Goal: Task Accomplishment & Management: Manage account settings

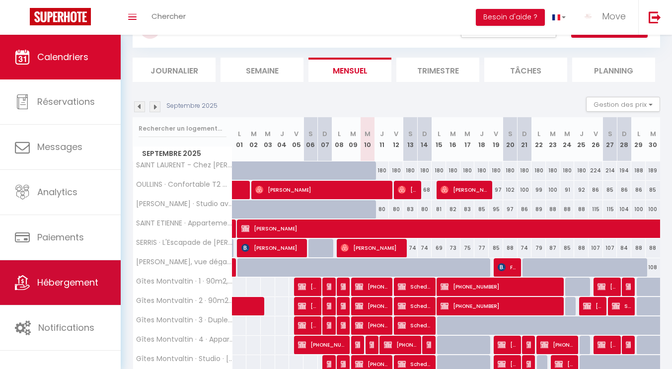
scroll to position [50, 0]
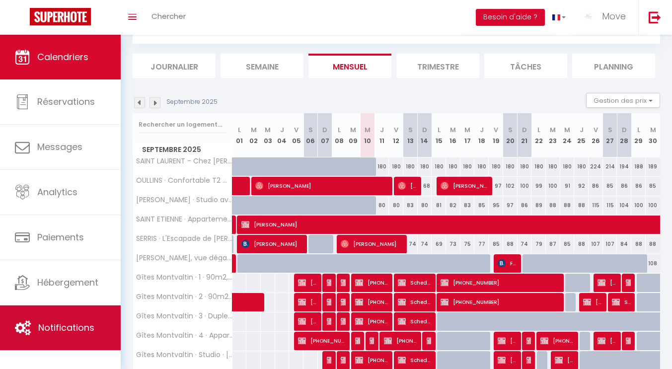
click at [47, 322] on span "Notifications" at bounding box center [66, 327] width 56 height 12
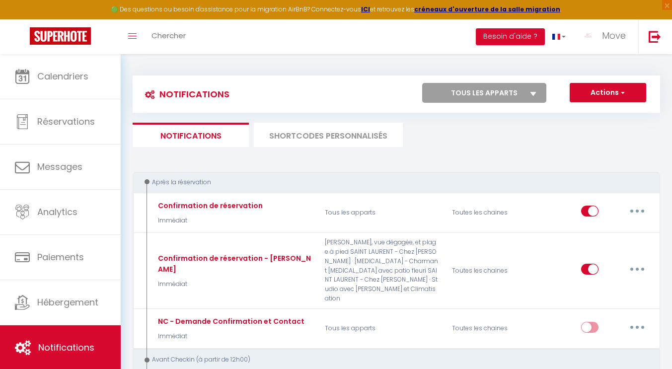
click at [317, 135] on li "SHORTCODES PERSONNALISÉS" at bounding box center [328, 135] width 149 height 24
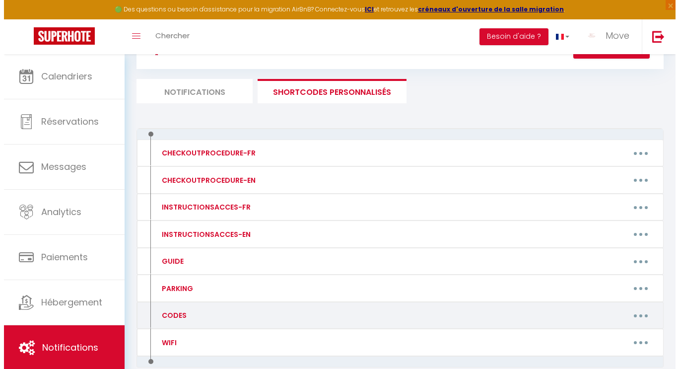
scroll to position [96, 0]
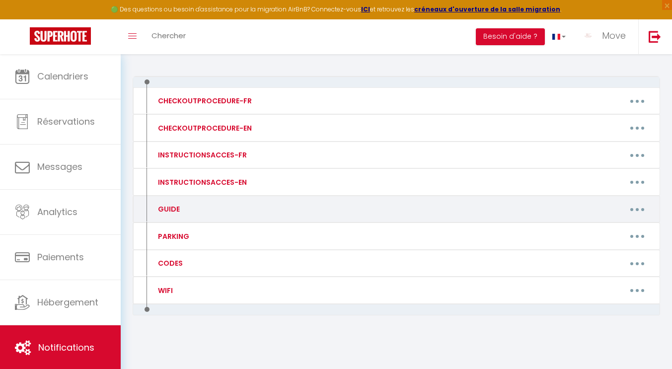
click at [226, 215] on div "GUIDE" at bounding box center [212, 209] width 127 height 16
click at [633, 210] on button "button" at bounding box center [637, 209] width 28 height 16
click at [595, 233] on link "Editer" at bounding box center [612, 232] width 74 height 17
type input "GUIDE"
type textarea "Guide :"
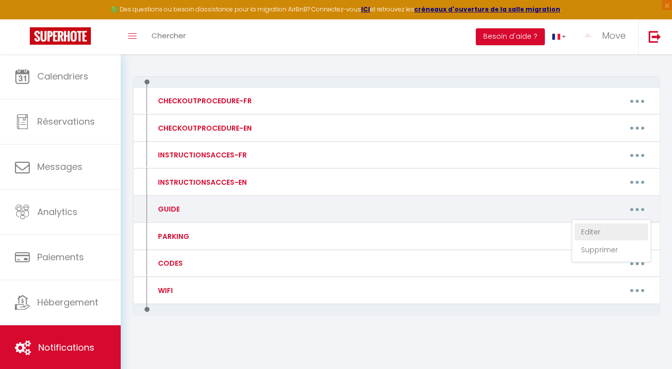
type textarea "[URL][DOMAIN_NAME][MEDICAL_DATA]"
type textarea "[URL][DOMAIN_NAME]"
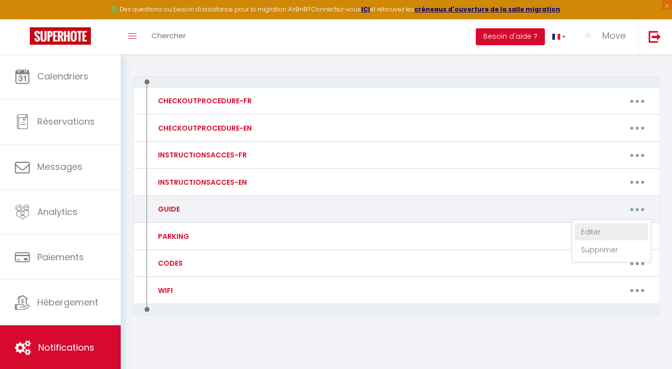
type textarea "[URL][DOMAIN_NAME]"
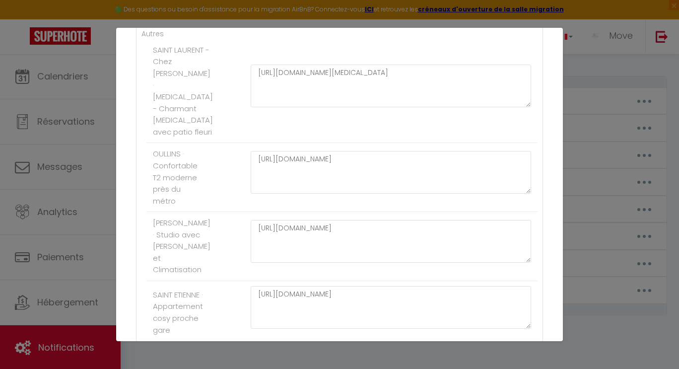
scroll to position [199, 0]
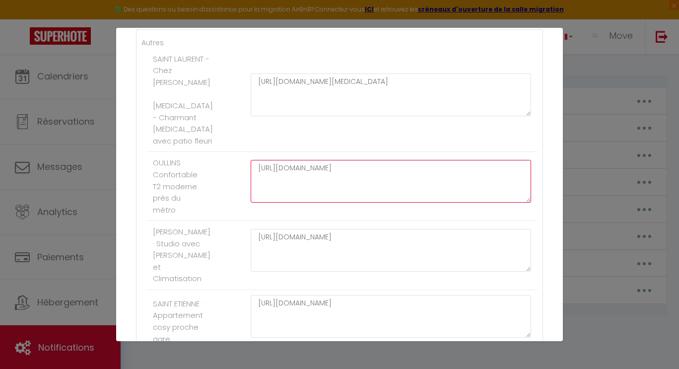
click at [422, 179] on textarea "[URL][DOMAIN_NAME]" at bounding box center [391, 181] width 281 height 43
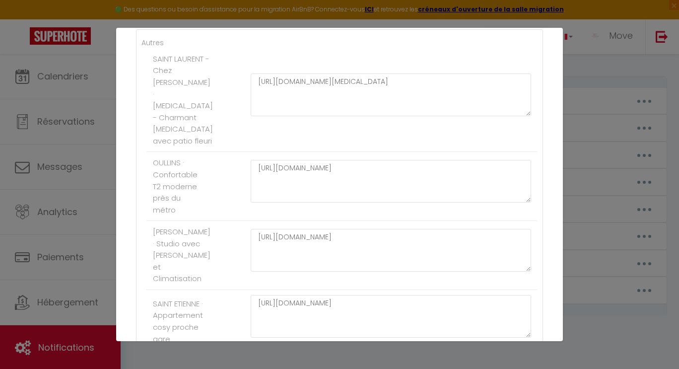
click at [475, 140] on li "SAINT LAURENT - Chez [PERSON_NAME] · [MEDICAL_DATA] - Charmant [MEDICAL_DATA] a…" at bounding box center [342, 100] width 391 height 104
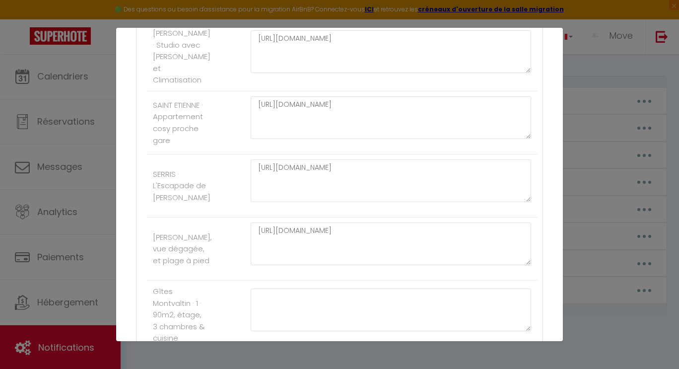
scroll to position [447, 0]
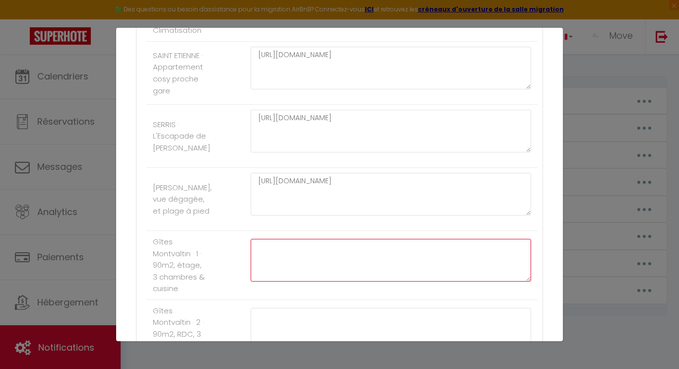
click at [280, 261] on textarea at bounding box center [391, 260] width 281 height 43
paste textarea "[URL][DOMAIN_NAME]"
type textarea "[URL][DOMAIN_NAME]"
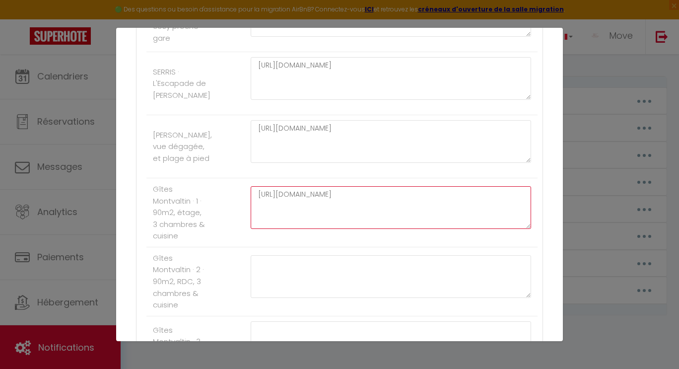
scroll to position [546, 0]
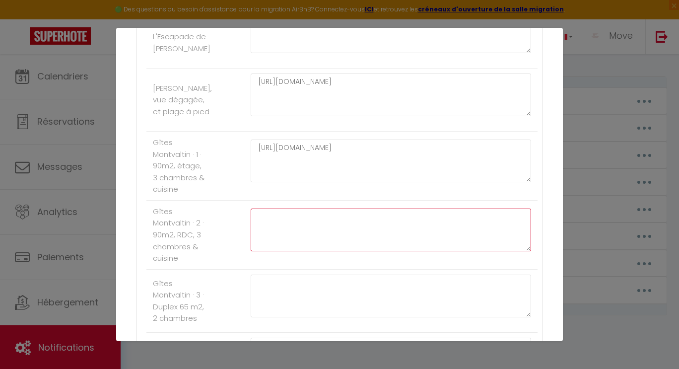
click at [292, 234] on textarea at bounding box center [391, 230] width 281 height 43
paste textarea "[URL][DOMAIN_NAME]"
type textarea "[URL][DOMAIN_NAME]"
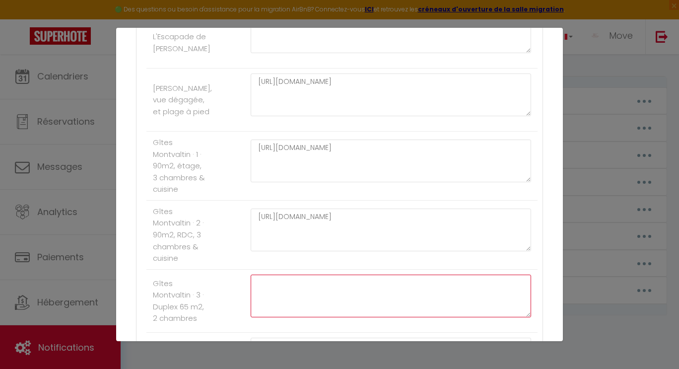
click at [304, 310] on textarea at bounding box center [391, 296] width 281 height 43
paste textarea "[URL][DOMAIN_NAME]"
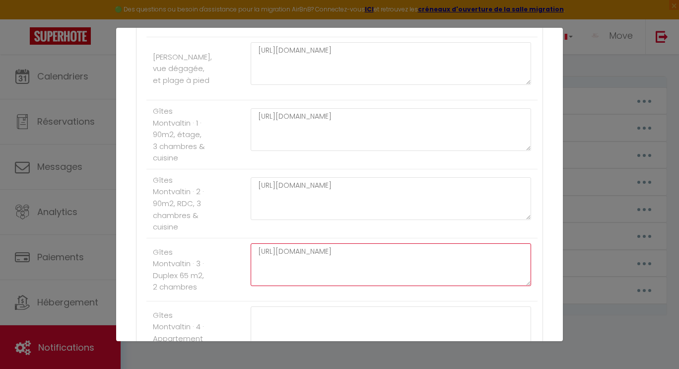
scroll to position [596, 0]
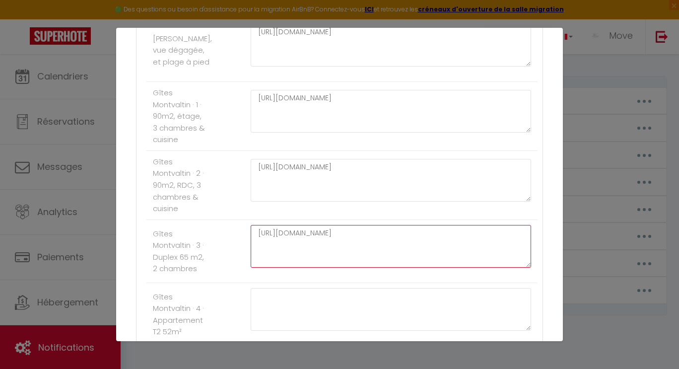
type textarea "[URL][DOMAIN_NAME]"
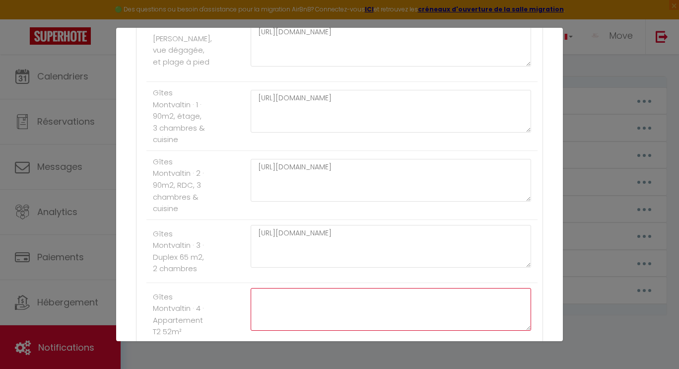
click at [299, 324] on textarea at bounding box center [391, 309] width 281 height 43
paste textarea "[URL][DOMAIN_NAME]"
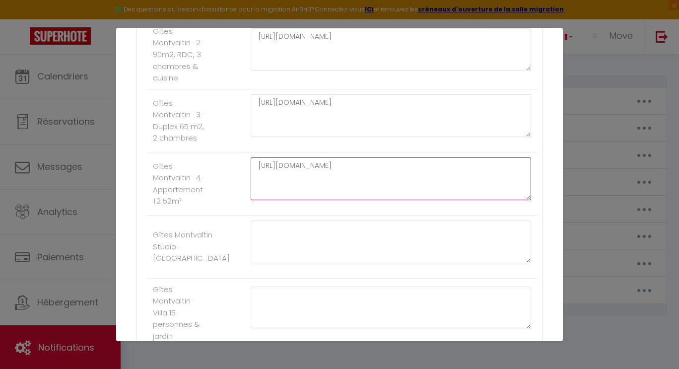
scroll to position [745, 0]
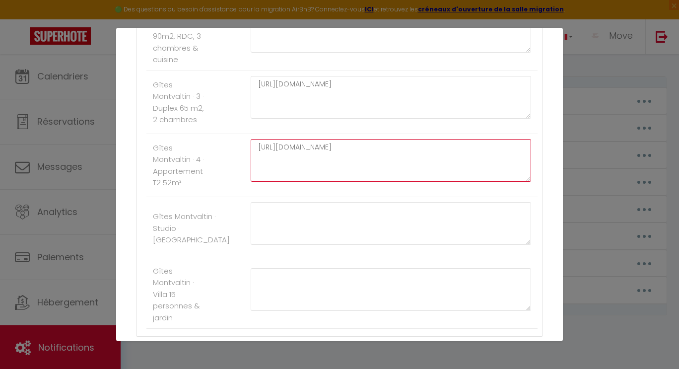
type textarea "[URL][DOMAIN_NAME]"
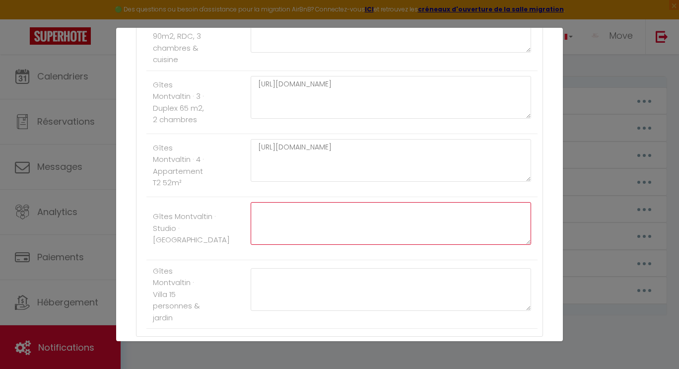
click at [297, 245] on textarea at bounding box center [391, 223] width 281 height 43
paste textarea "[URL][DOMAIN_NAME]"
type textarea "[URL][DOMAIN_NAME]"
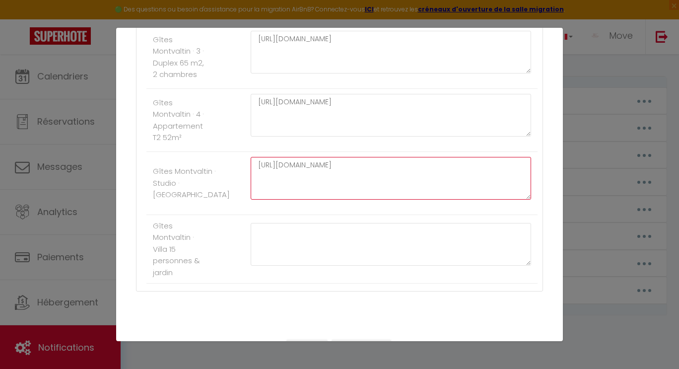
scroll to position [844, 0]
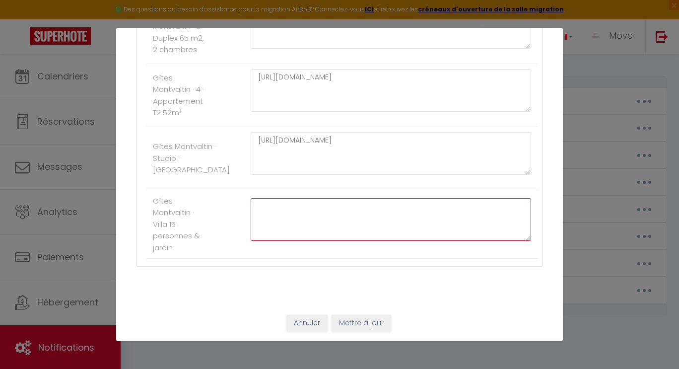
click at [301, 214] on textarea at bounding box center [391, 219] width 281 height 43
paste textarea "[URL][DOMAIN_NAME]"
type textarea "[URL][DOMAIN_NAME]"
click at [369, 325] on button "Mettre à jour" at bounding box center [362, 323] width 60 height 17
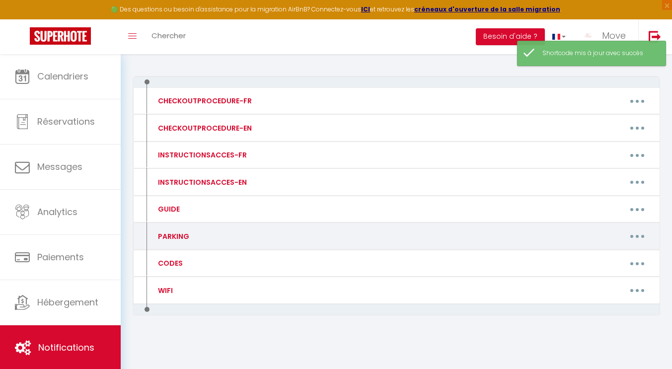
click at [636, 236] on icon "button" at bounding box center [637, 236] width 3 height 3
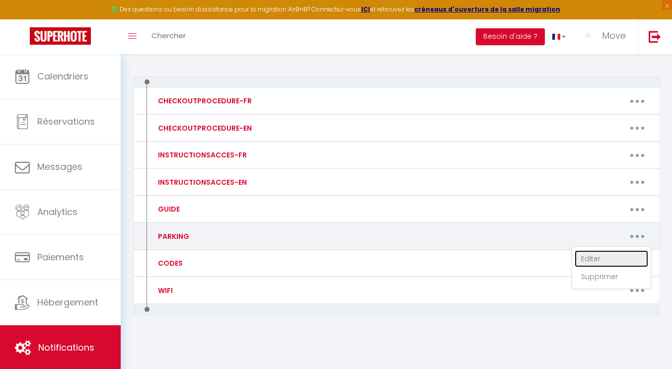
click at [597, 252] on link "Editer" at bounding box center [612, 258] width 74 height 17
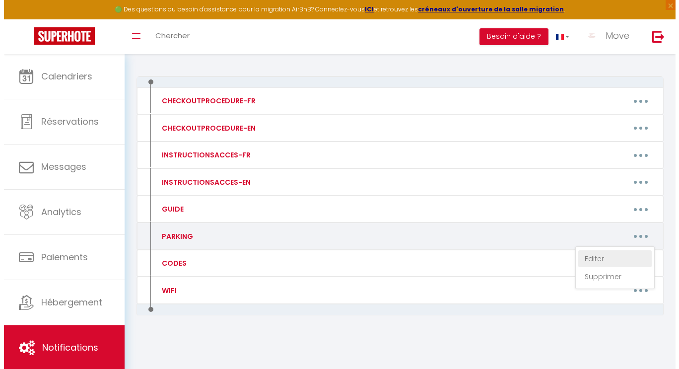
type input "PARKING"
type textarea "Parking"
type textarea "- Rendez-vous au [STREET_ADDRESS][PERSON_NAME][GEOGRAPHIC_DATA] gratuitement da…"
type textarea "- Le stationnement est gratuit dans la rue (nécessite un disque bleu à disposit…"
type textarea "- Rendez-vous au [STREET_ADDRESS][PERSON_NAME][GEOGRAPHIC_DATA] gratuitement da…"
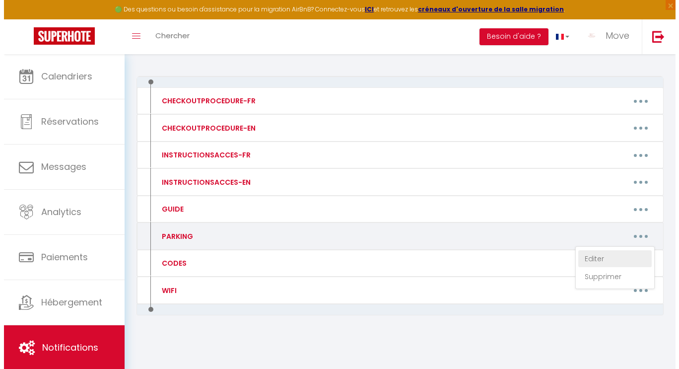
type textarea "- Le stationnement est possible dans la rue sur les places publiques aux condit…"
type textarea "- Pour vous garer stationnement gratuit sur rue et parking privé gratuit sous t…"
type textarea "- Parking public gratuit disponible à proximité"
type textarea "- Parking privé gratuit disponible devant les logements"
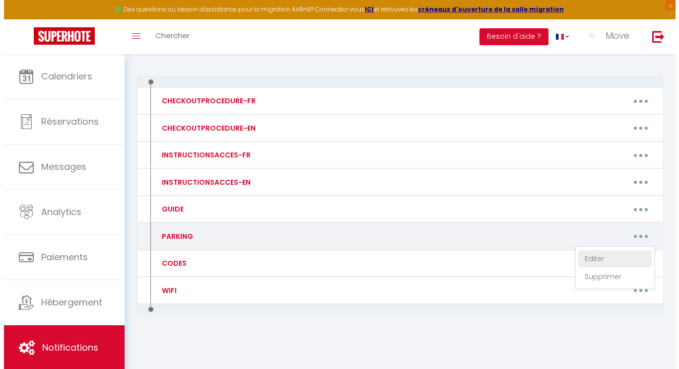
type textarea "- Parking privé gratuit disponible devant les logements"
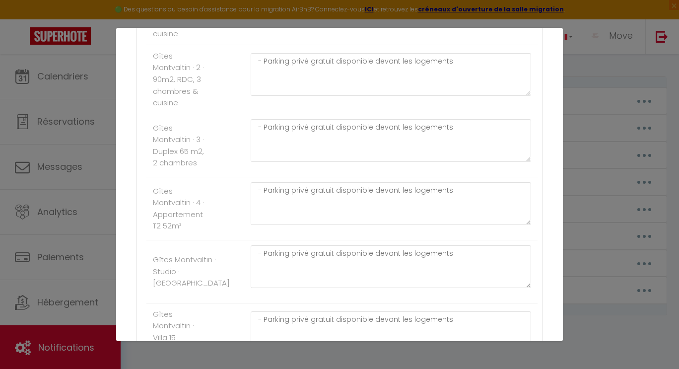
scroll to position [845, 0]
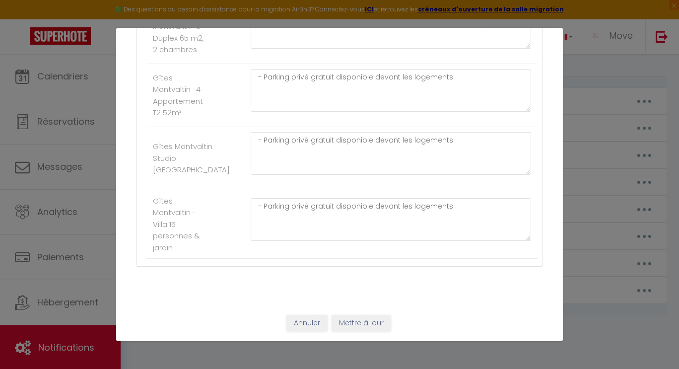
click at [310, 313] on div "Annuler Mettre à jour" at bounding box center [339, 323] width 447 height 37
click at [313, 321] on button "Annuler" at bounding box center [307, 323] width 41 height 17
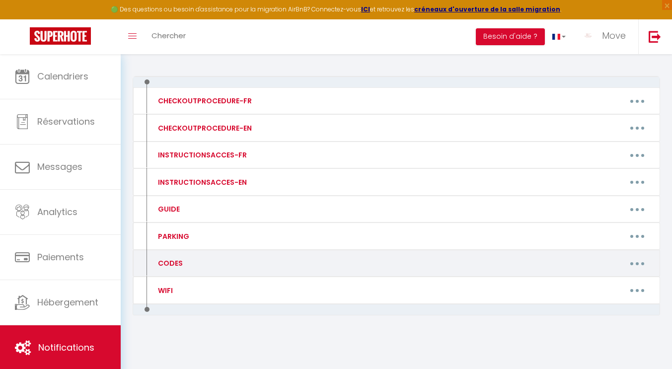
click at [638, 264] on icon "button" at bounding box center [637, 263] width 3 height 3
click at [603, 285] on link "Editer" at bounding box center [612, 286] width 74 height 17
type input "CODES"
type textarea "Codes d'accès"
type textarea "À droite de la porte d'entrée, vous trouverez la boîte à clés. Appuyer une prem…"
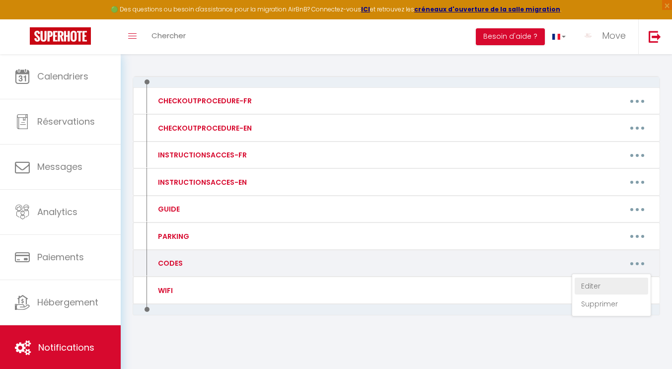
type textarea "✅ Code du cadenas extérieur : 19497557 + Bouton Verrou ✅ Code du cadenas intéri…"
type textarea "➡️ Rendez-vous au croisement du [STREET_ADDRESS][PERSON_NAME] et de la Rue [PER…"
type textarea "✅ Code de la boîte à clé : 1967"
type textarea "➡️ Code de l’immeuble : 231183. ➡️ Sur la boite aux lettre 301, mettez le code …"
type textarea "➡️ La boîte à clé se trouve dans la boîte aux lettres qui se trouve tout en hau…"
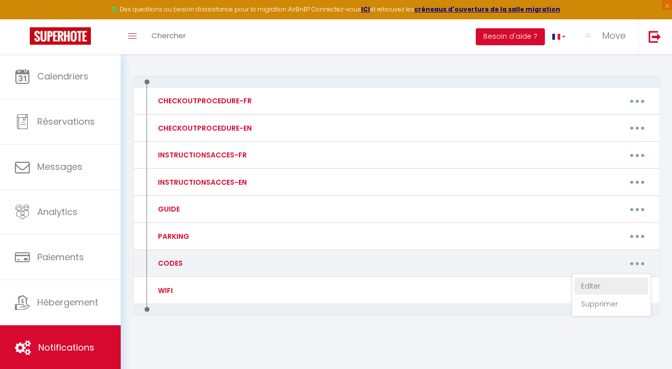
type textarea "Vous trouverez sur la porte deux boites à clé. Il faudra utiliser la boite à cl…"
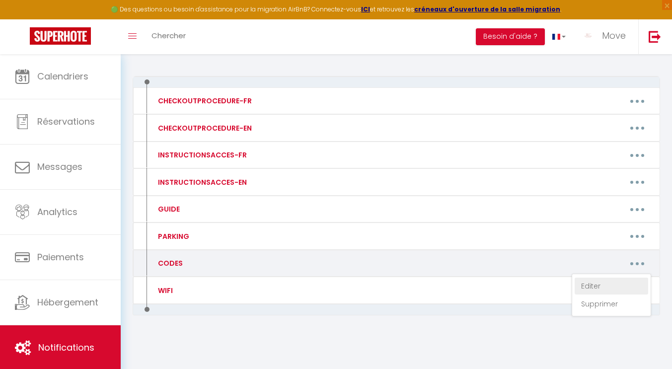
type textarea "Vous trouverez sur la porte deux boites à clé. Il faudra utiliser la boite à cl…"
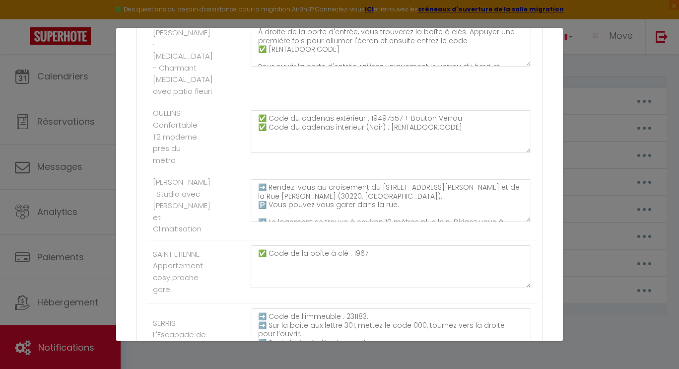
scroll to position [497, 0]
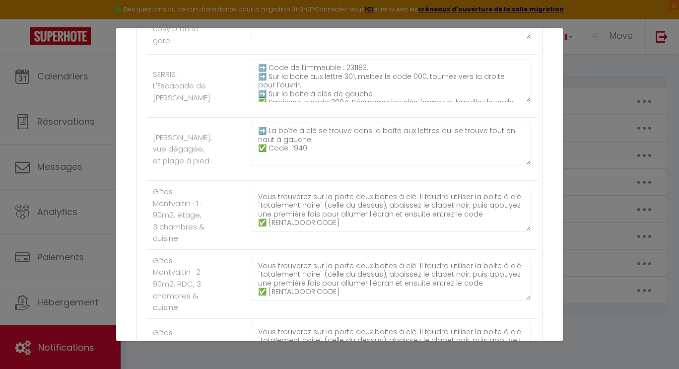
click at [588, 70] on div "Mettre à jour le code court personnalisé × Nom * CODES Contenu * Codes d'accès …" at bounding box center [339, 184] width 679 height 369
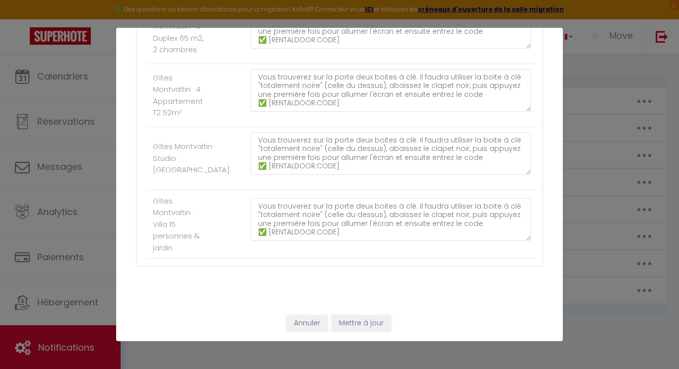
scroll to position [845, 0]
click at [297, 329] on button "Annuler" at bounding box center [307, 323] width 41 height 17
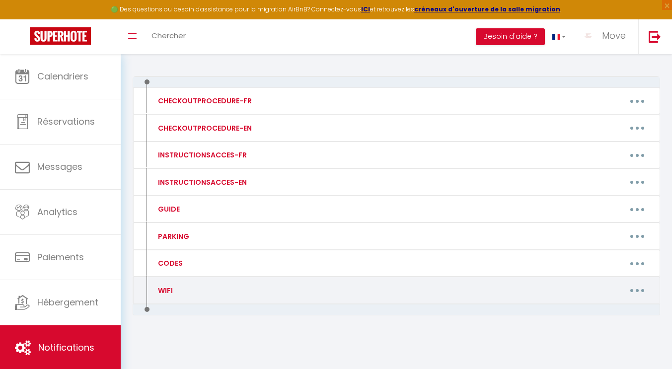
click at [637, 287] on button "button" at bounding box center [637, 291] width 28 height 16
click at [599, 305] on link "Editer" at bounding box center [612, 312] width 74 height 17
type input "WIFI"
type textarea "Internet"
type textarea "Pour vous connecter au WIFI : ✅ SFR 88A8 ✅ 0466886002"
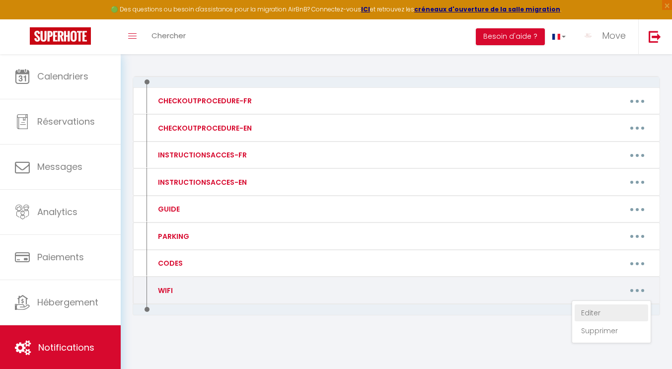
type textarea "Pour vous connecter au WIFI : ✅ Freebox-1CFDB0 ✅ cwdcxqz3kdqw7m6bqsw3r6"
type textarea "Pour vous connecter au WIFI : ✅ SFR 88A8 ✅ 0466886002"
type textarea "Pour vous connecter au WIFI : ✅ SFR_15D8 ✅ airbnb42100"
type textarea "Pour vous connecter au WIFI : ✅ Bbox-AAB237AB ✅ LEb4KyDeHgmz4ctf3M"
type textarea "Pas de WIFI dans cet appartement"
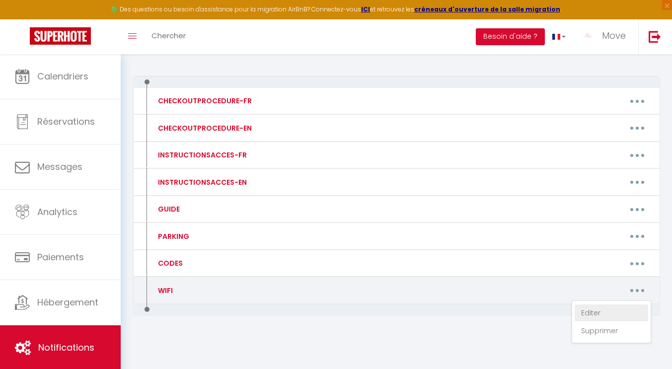
type textarea "✅ Bbox – 54095B5A ✅ CTVwsiMAZL4dqhSQc4"
type textarea "✅ Bbox – F456B921 ✅ Z59Rx6MKGtZMqsQbYi"
type textarea "✅ Bbox – F918C642 ✅ MeHmhtKjAbEYaL9UuR"
type textarea "✅ Bbox – C3BDAB62 ✅ pSC3a9gAAt3UG5hDPk"
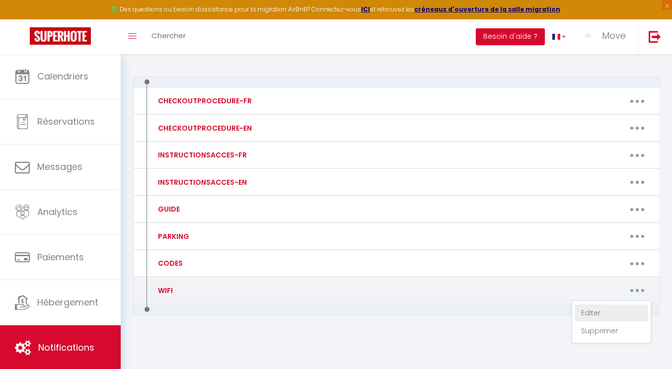
type textarea "✅ Bbox – C3BDAB62 ✅ pSC3a9gAAt3UG5hDPk"
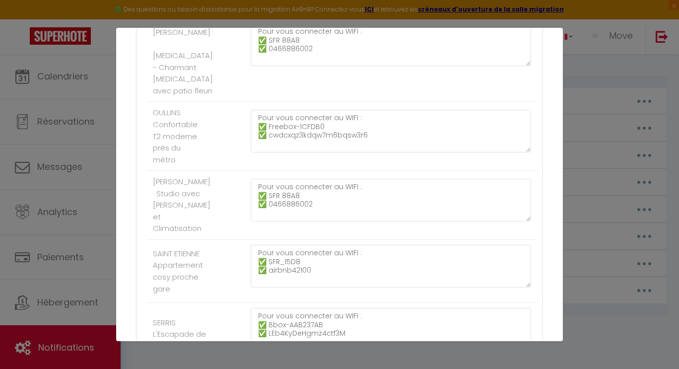
scroll to position [348, 0]
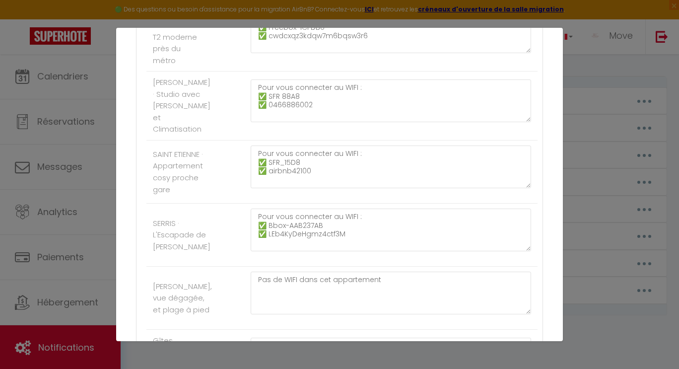
click at [598, 171] on div "Mettre à jour le code court personnalisé × Nom * WIFI Contenu * Internet Pour c…" at bounding box center [339, 184] width 679 height 369
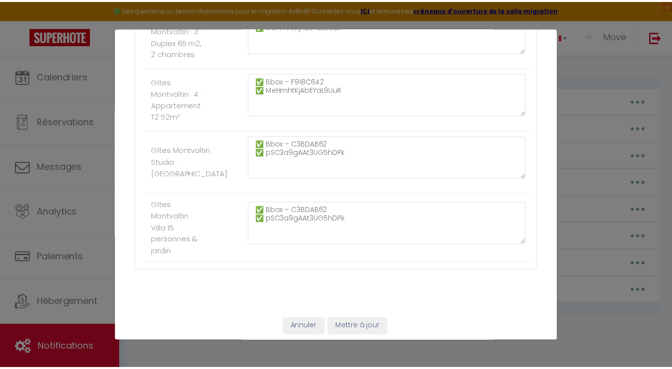
scroll to position [845, 0]
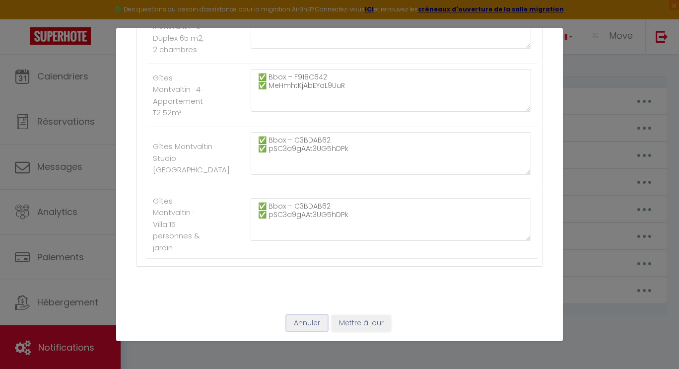
click at [298, 323] on button "Annuler" at bounding box center [307, 323] width 41 height 17
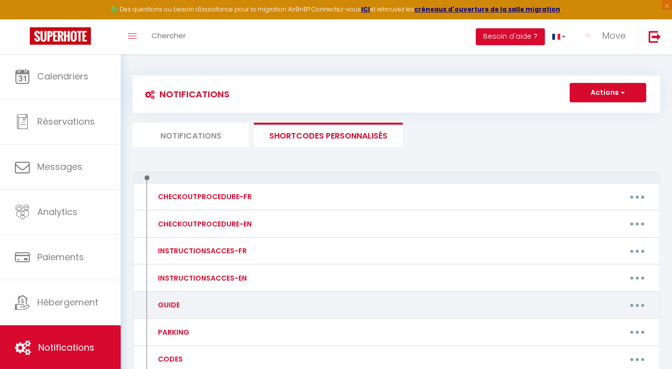
scroll to position [96, 0]
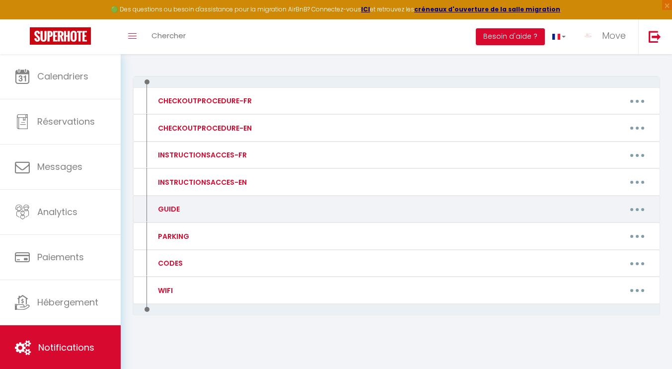
click at [633, 210] on button "button" at bounding box center [637, 209] width 28 height 16
click at [611, 225] on link "Editer" at bounding box center [612, 232] width 74 height 17
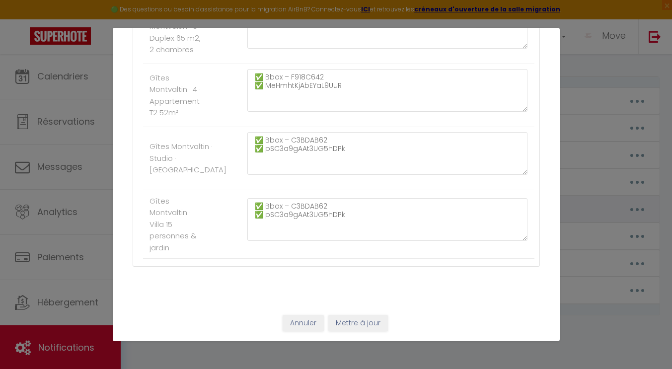
type input "GUIDE"
type textarea "Guide :"
type textarea "[URL][DOMAIN_NAME][MEDICAL_DATA]"
type textarea "[URL][DOMAIN_NAME]"
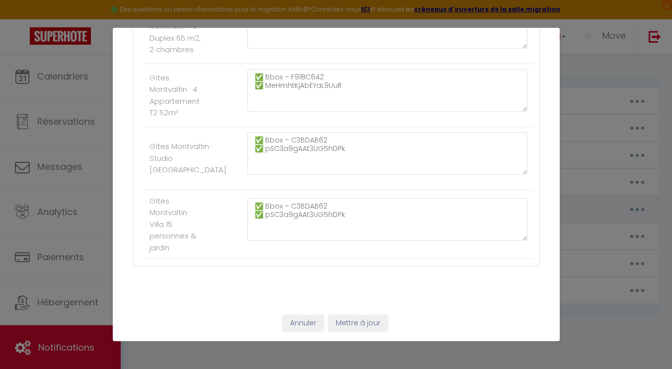
type textarea "[URL][DOMAIN_NAME]"
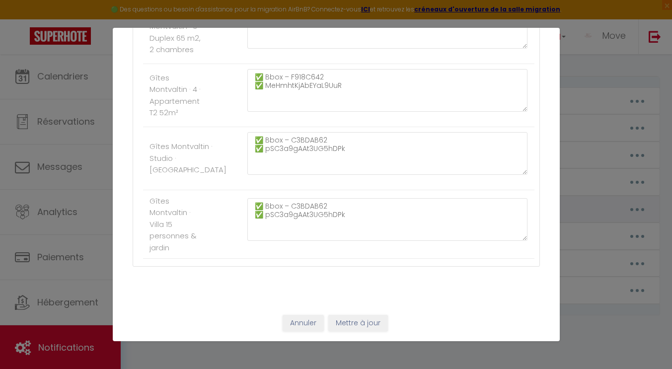
type textarea "[URL][DOMAIN_NAME]"
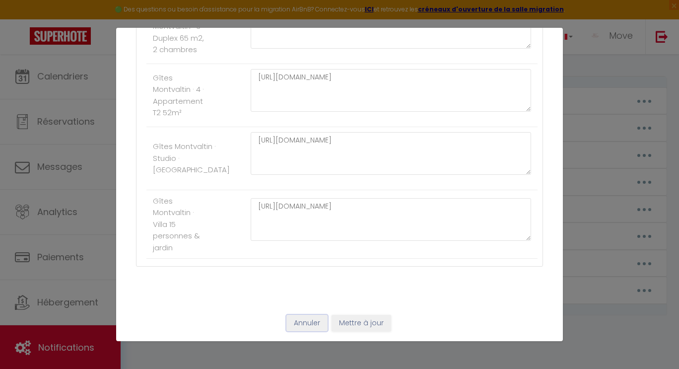
click at [300, 326] on button "Annuler" at bounding box center [307, 323] width 41 height 17
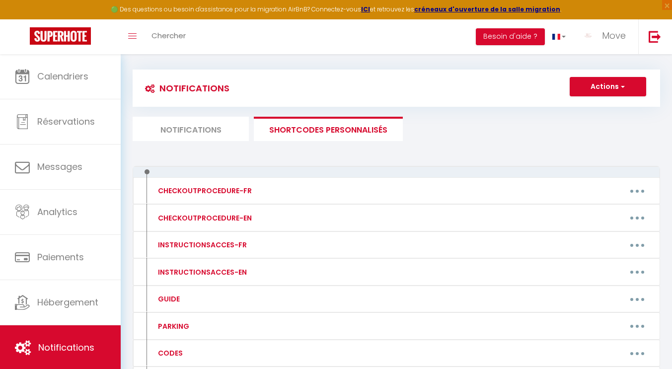
scroll to position [0, 0]
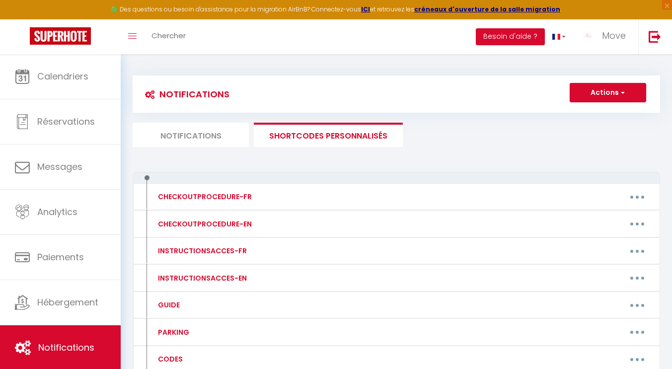
click at [228, 133] on li "Notifications" at bounding box center [191, 135] width 116 height 24
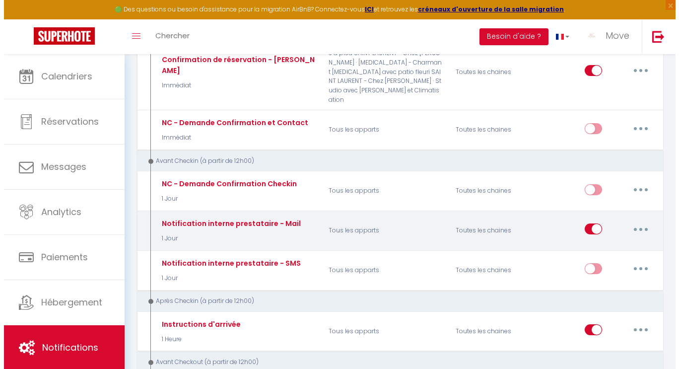
scroll to position [348, 0]
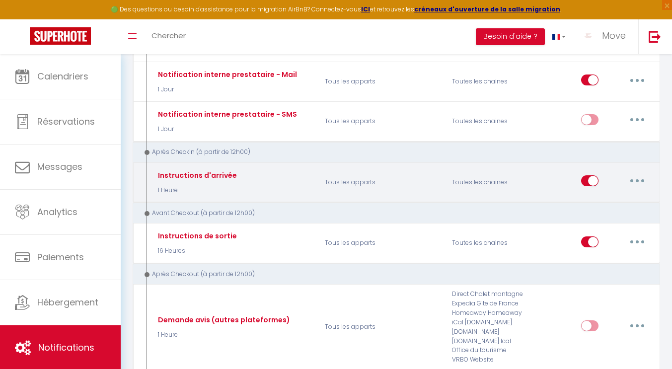
click at [637, 179] on icon "button" at bounding box center [637, 180] width 3 height 3
click at [611, 195] on link "Editer" at bounding box center [612, 203] width 74 height 17
type input "Instructions d'arrivée"
select select "3"
select select "1 Heure"
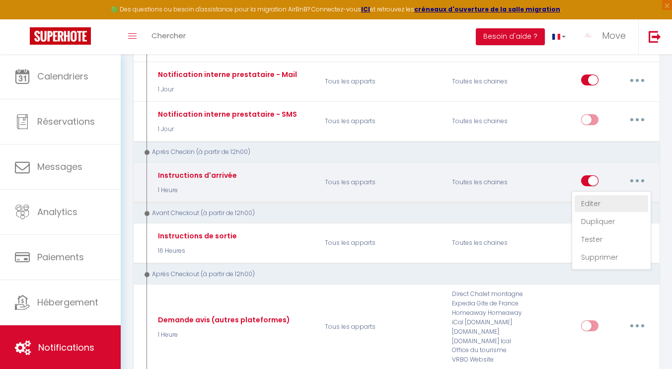
select select "if_booking_is_paid"
checkbox input "true"
checkbox input "false"
checkbox input "true"
radio input "true"
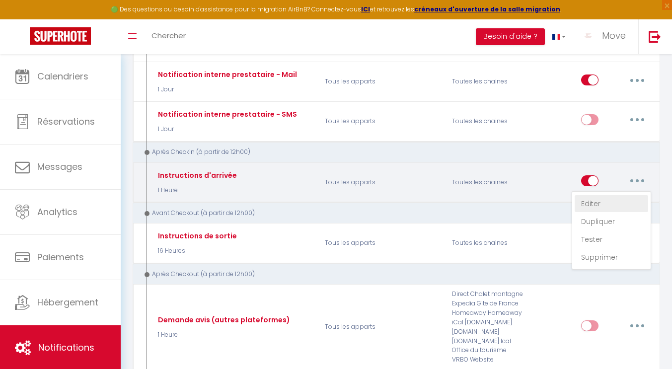
type input "Instructions d'arrivée - [RENTAL:NAME] - [GUEST:FIRST_NAME] [GUEST:NAME]"
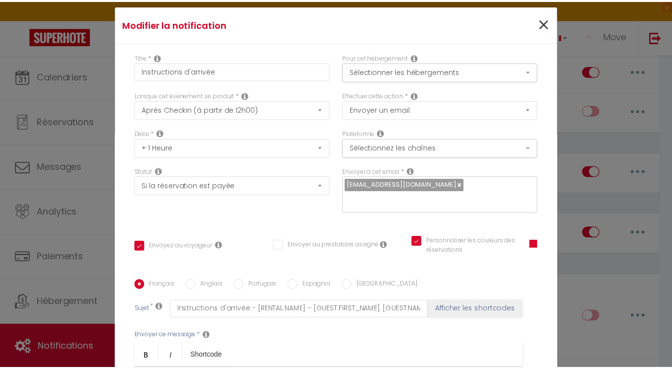
scroll to position [0, 0]
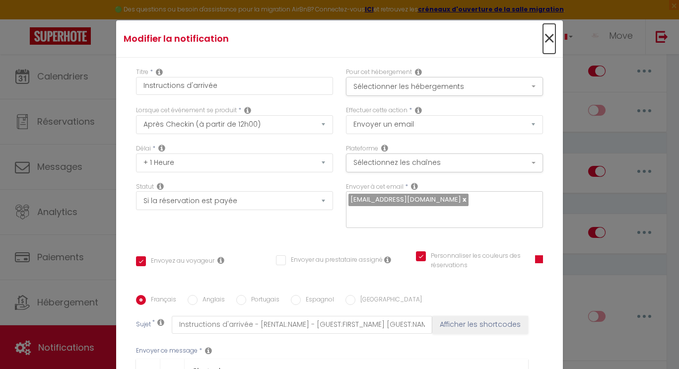
click at [543, 46] on span "×" at bounding box center [549, 39] width 12 height 30
